Goal: Task Accomplishment & Management: Use online tool/utility

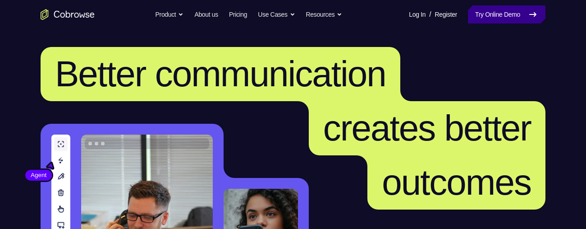
click at [528, 14] on icon at bounding box center [533, 14] width 11 height 11
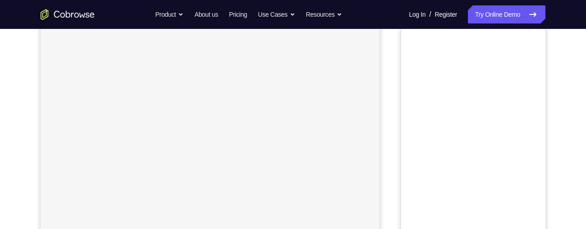
scroll to position [47, 0]
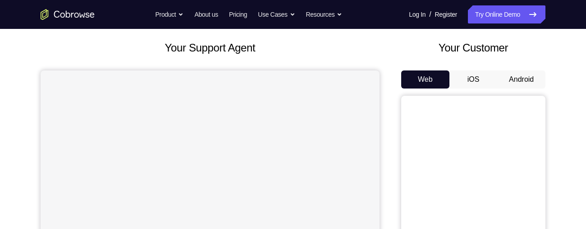
click at [516, 76] on button "Android" at bounding box center [522, 79] width 48 height 18
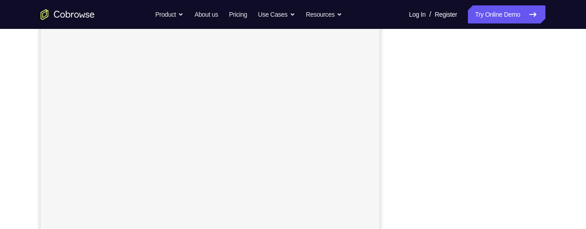
scroll to position [111, 0]
